Goal: Task Accomplishment & Management: Complete application form

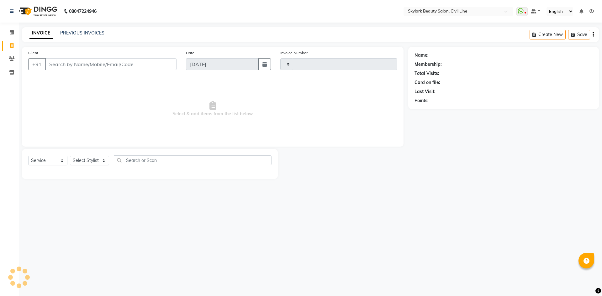
select select "service"
click at [82, 159] on select "Select Stylist" at bounding box center [89, 161] width 39 height 10
type input "6266"
select select "4588"
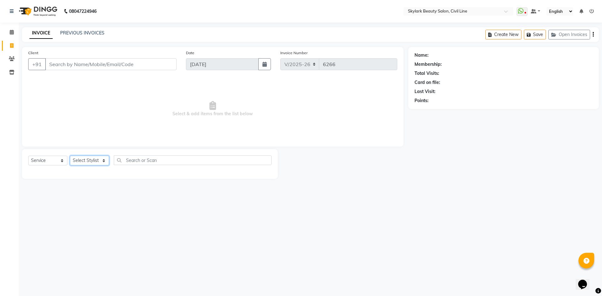
select select "85071"
click at [70, 156] on select "Select Stylist [PERSON_NAME] [PERSON_NAME] [PERSON_NAME] WASU" at bounding box center [89, 161] width 39 height 10
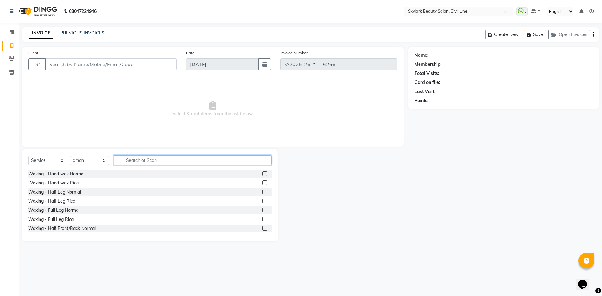
click at [136, 159] on input "text" at bounding box center [193, 160] width 158 height 10
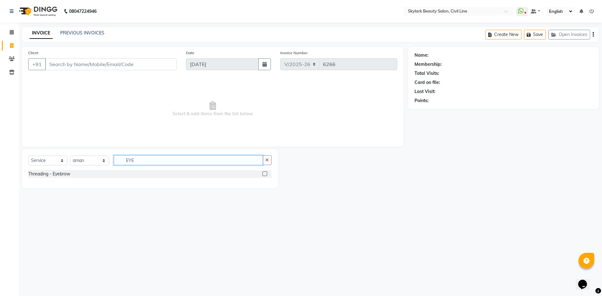
type input "EYE"
click at [263, 173] on label at bounding box center [264, 173] width 5 height 5
click at [263, 173] on input "checkbox" at bounding box center [264, 174] width 4 height 4
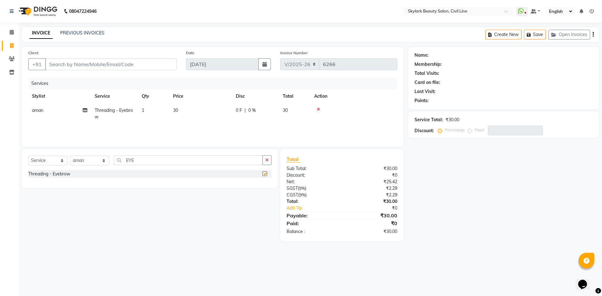
checkbox input "false"
click at [229, 160] on input "EYE" at bounding box center [188, 160] width 149 height 10
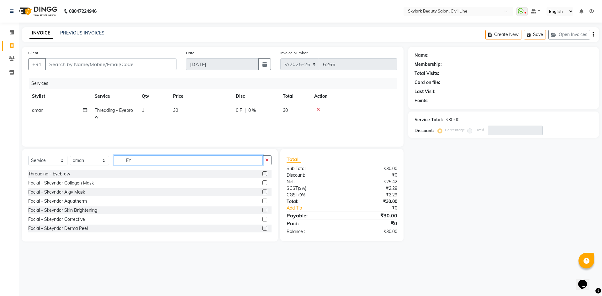
type input "E"
type input "UP"
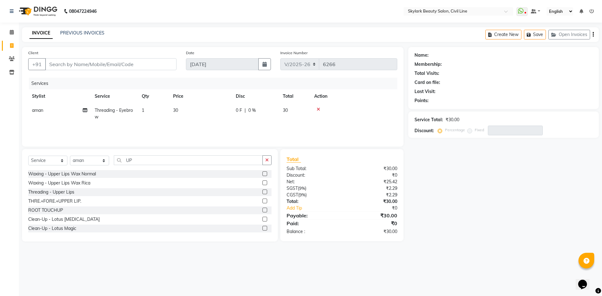
click at [262, 191] on label at bounding box center [264, 192] width 5 height 5
click at [262, 191] on input "checkbox" at bounding box center [264, 192] width 4 height 4
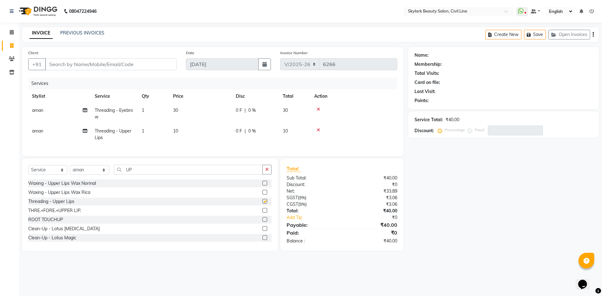
checkbox input "false"
drag, startPoint x: 131, startPoint y: 65, endPoint x: 134, endPoint y: 49, distance: 17.2
click at [131, 63] on input "Client" at bounding box center [110, 64] width 131 height 12
type input "8"
type input "0"
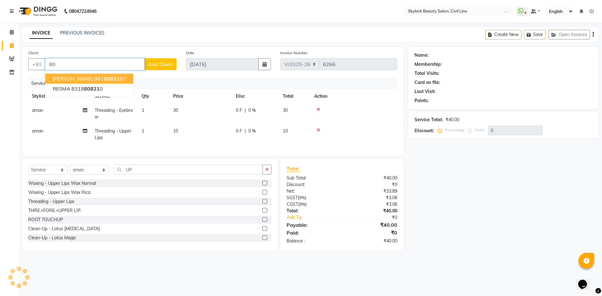
type input "8"
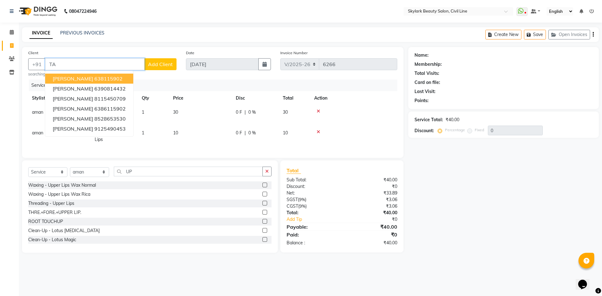
type input "T"
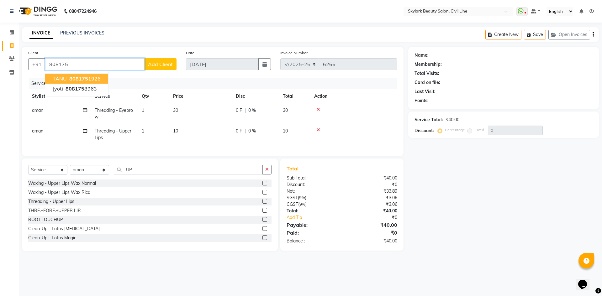
click at [83, 79] on span "808175" at bounding box center [78, 79] width 19 height 6
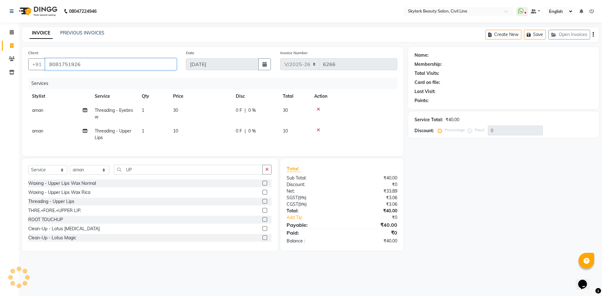
type input "8081751926"
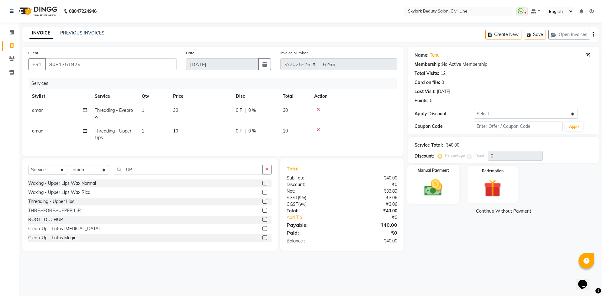
click at [440, 173] on label "Manual Payment" at bounding box center [432, 171] width 31 height 6
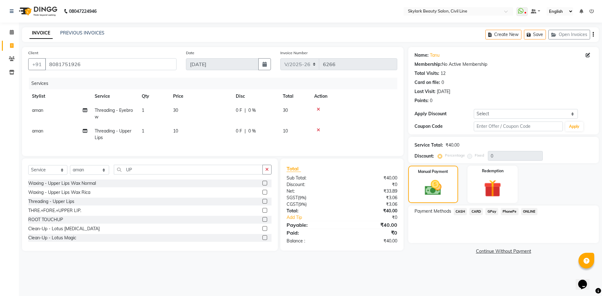
click at [491, 212] on span "GPay" at bounding box center [491, 211] width 13 height 7
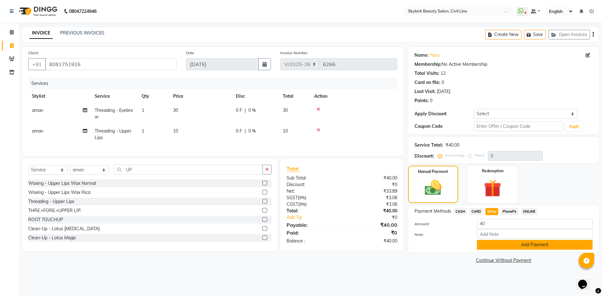
click at [500, 244] on button "Add Payment" at bounding box center [535, 245] width 116 height 10
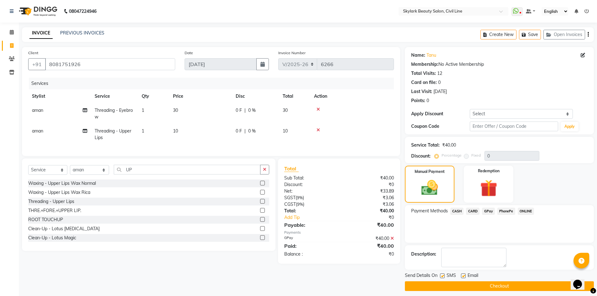
click at [482, 285] on button "Checkout" at bounding box center [499, 286] width 189 height 10
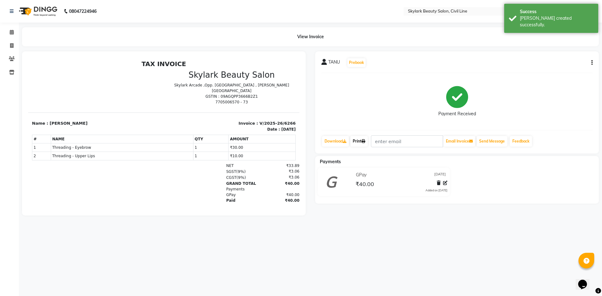
click at [357, 144] on link "Print" at bounding box center [359, 141] width 18 height 11
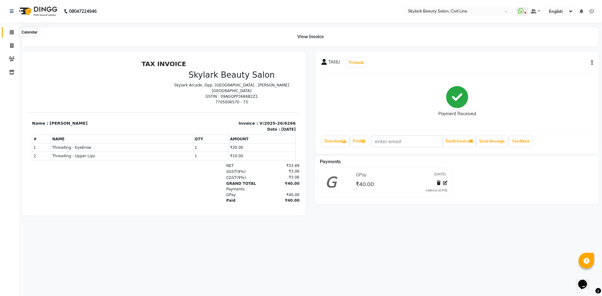
click at [10, 31] on icon at bounding box center [12, 32] width 4 height 5
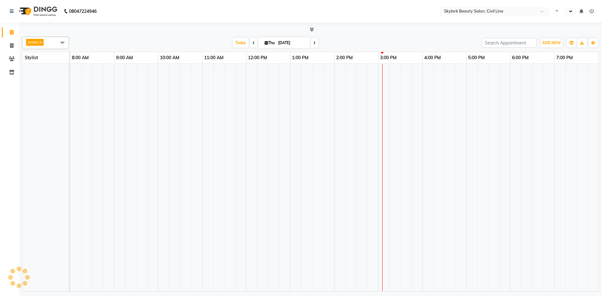
select select "en"
